Goal: Check status

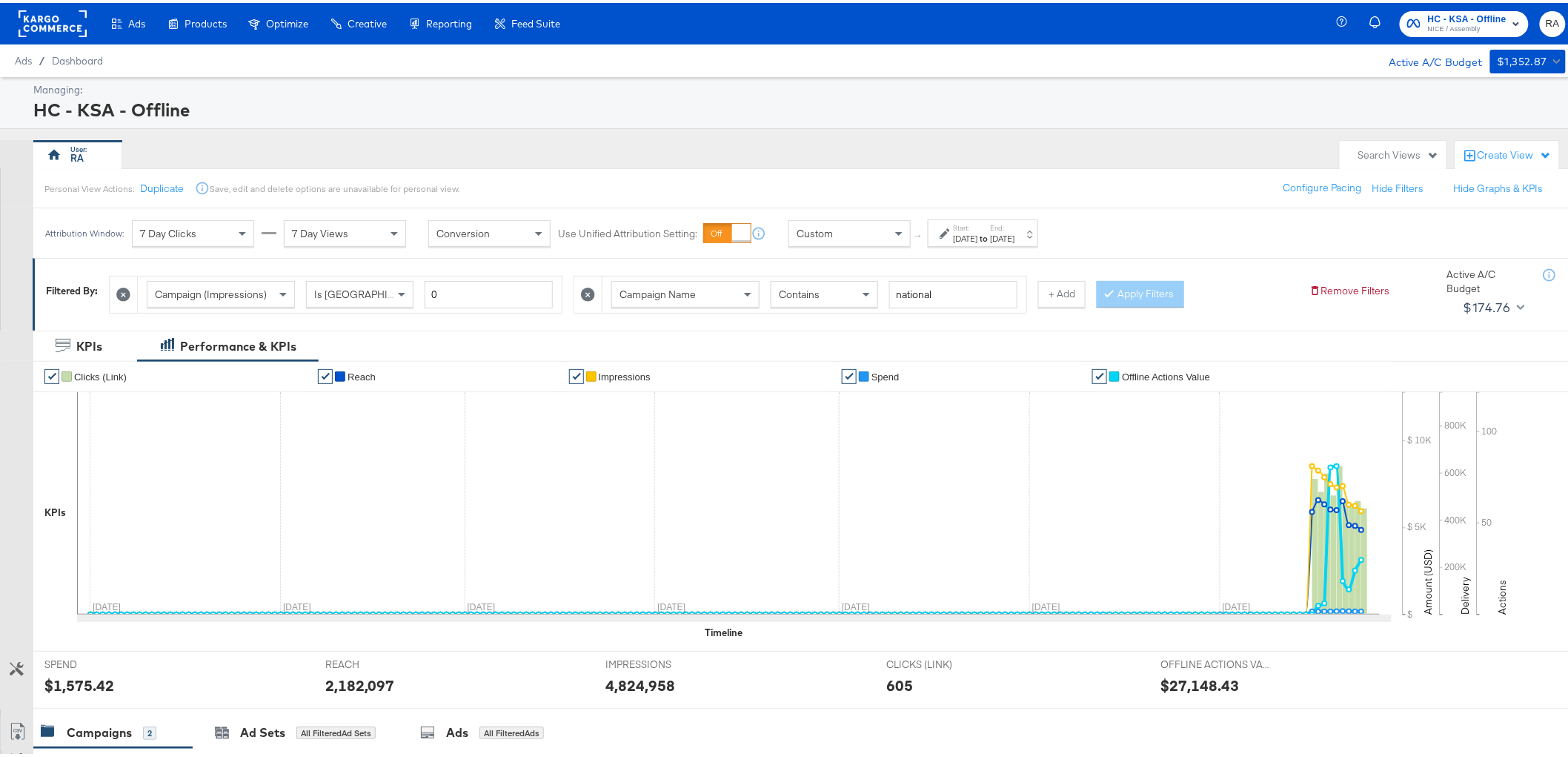
click at [1006, 224] on div "Start: [DATE] to End: [DATE]" at bounding box center [985, 231] width 61 height 21
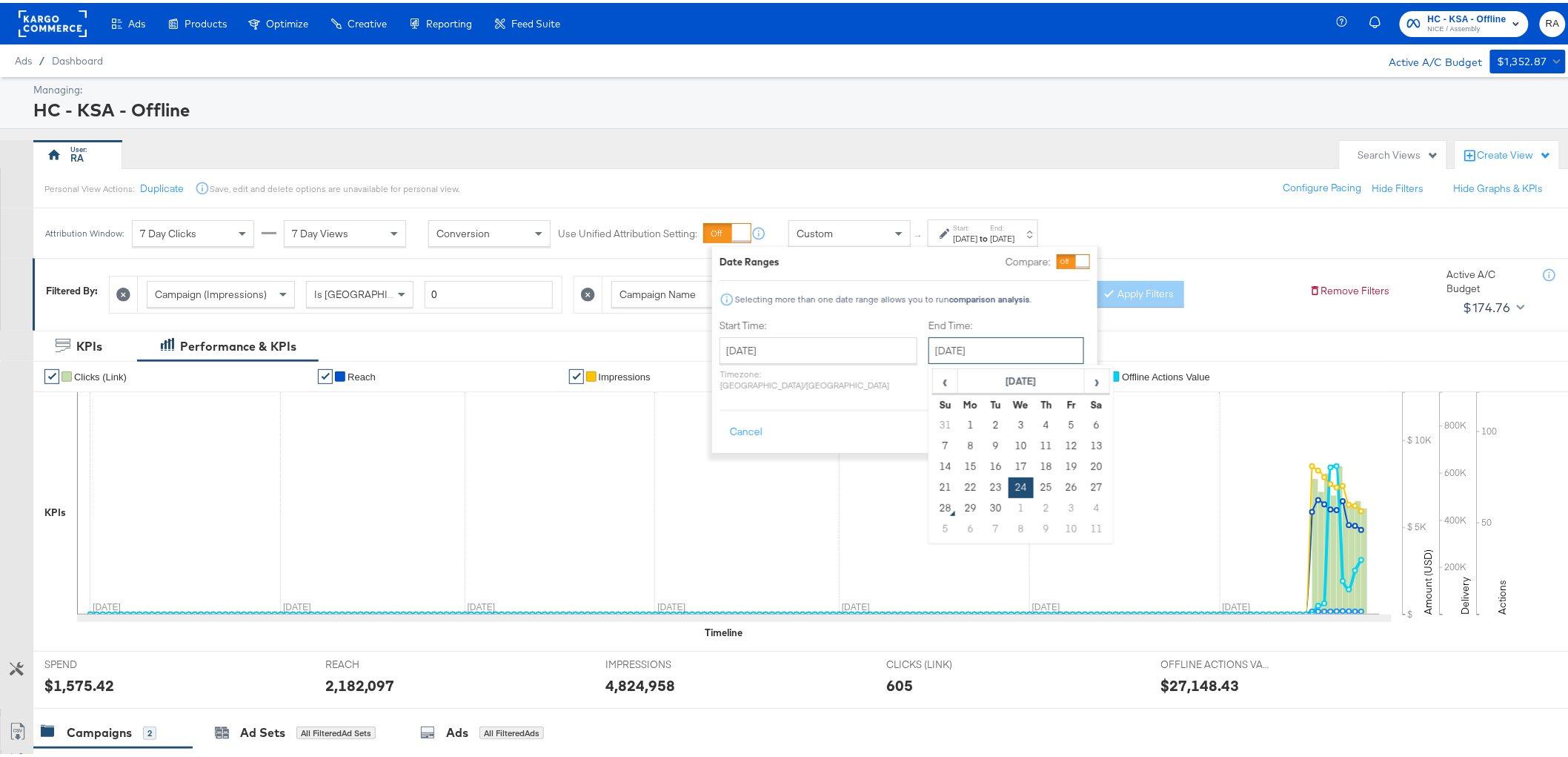
click at [986, 339] on input "[DATE]" at bounding box center [1006, 347] width 156 height 27
click at [1084, 480] on td "27" at bounding box center [1096, 485] width 25 height 20
type input "[DATE]"
click at [1065, 416] on button "Apply" at bounding box center [1066, 429] width 46 height 27
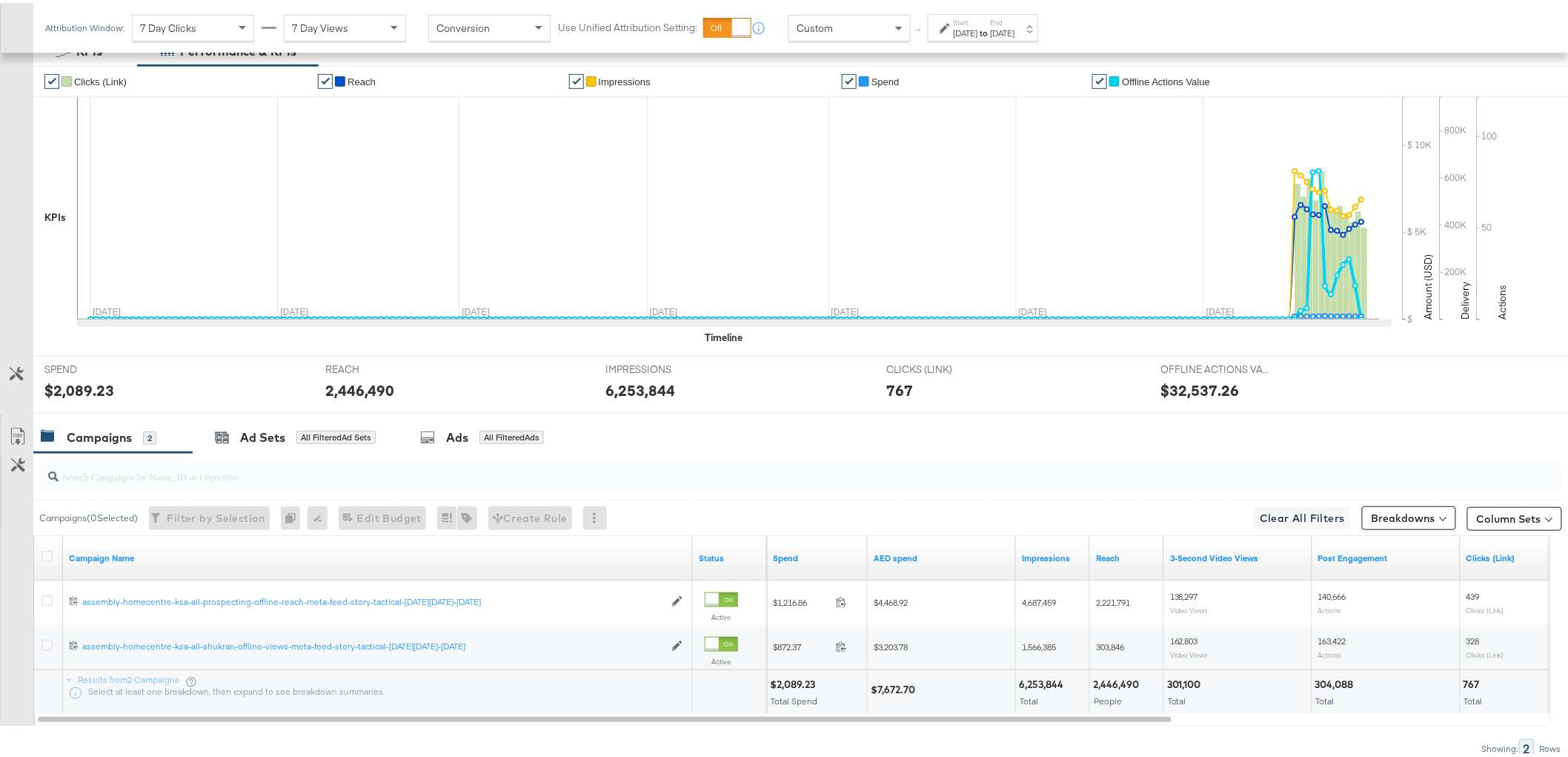
scroll to position [359, 0]
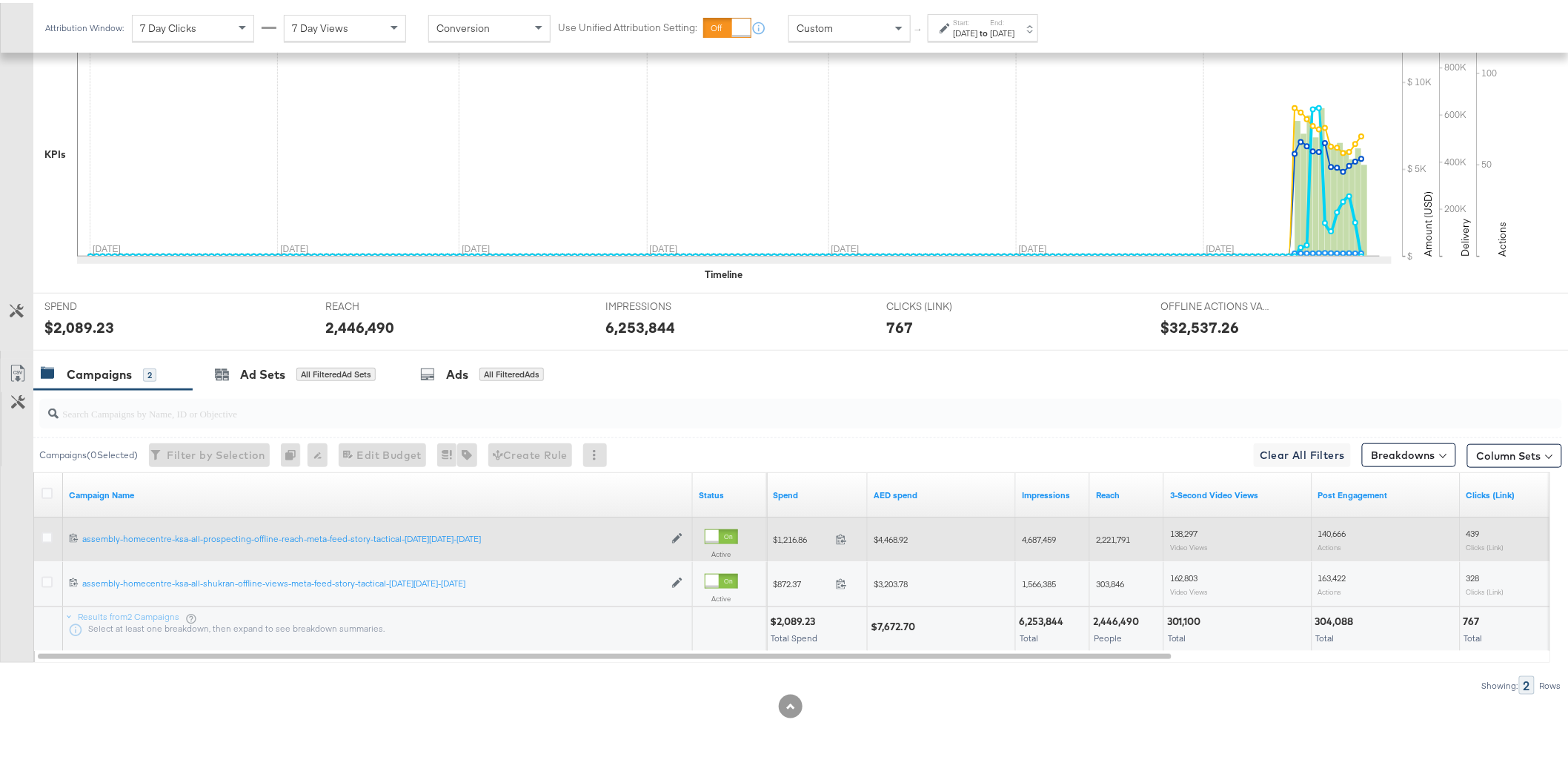
click at [893, 535] on span "$4,468.92" at bounding box center [890, 536] width 34 height 11
copy span "4,468.92"
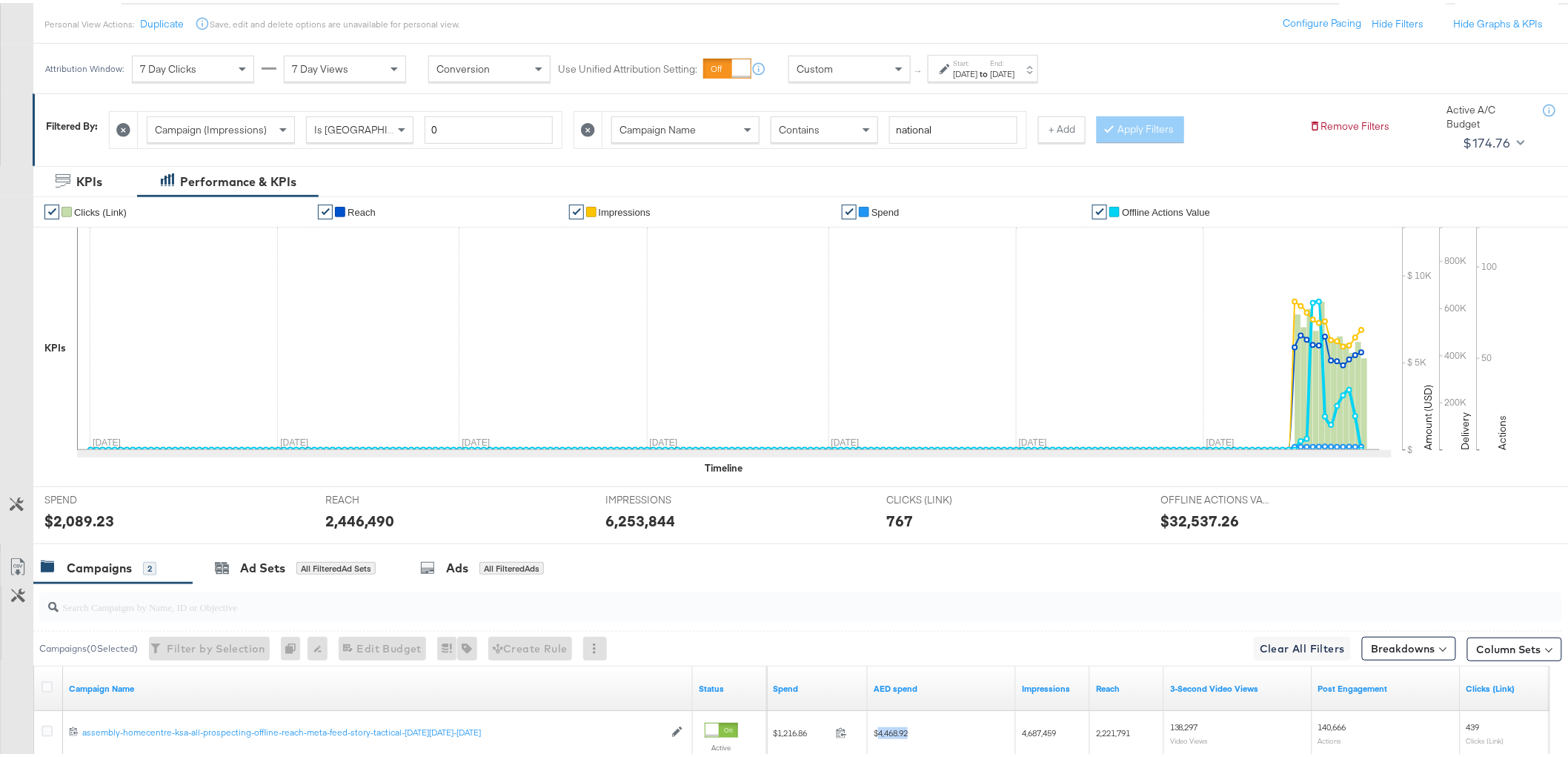
scroll to position [0, 0]
